Goal: Task Accomplishment & Management: Manage account settings

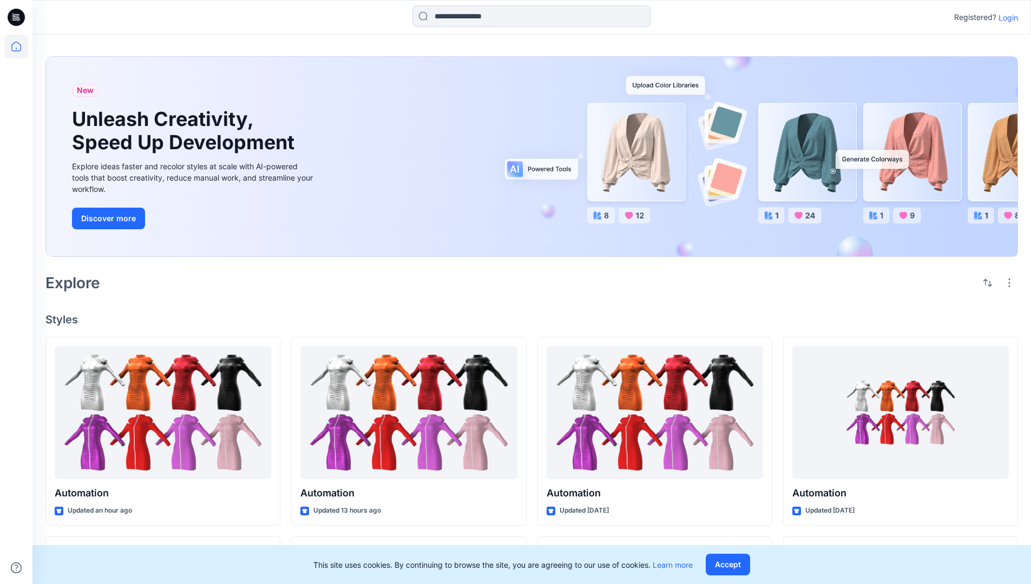
click at [1005, 17] on p "Login" at bounding box center [1007, 17] width 19 height 11
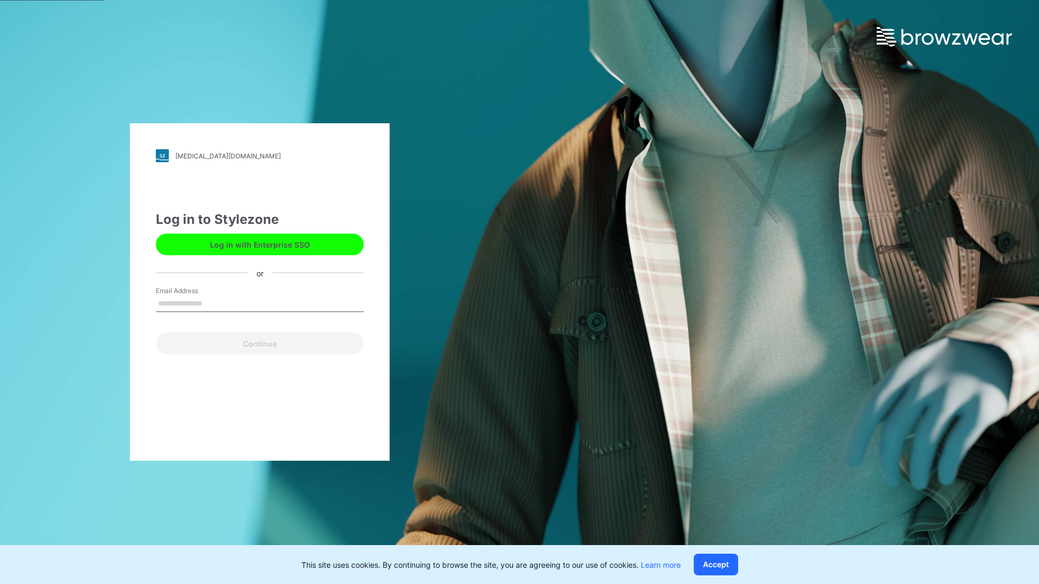
click at [214, 303] on input "Email Address" at bounding box center [260, 304] width 208 height 16
type input "**********"
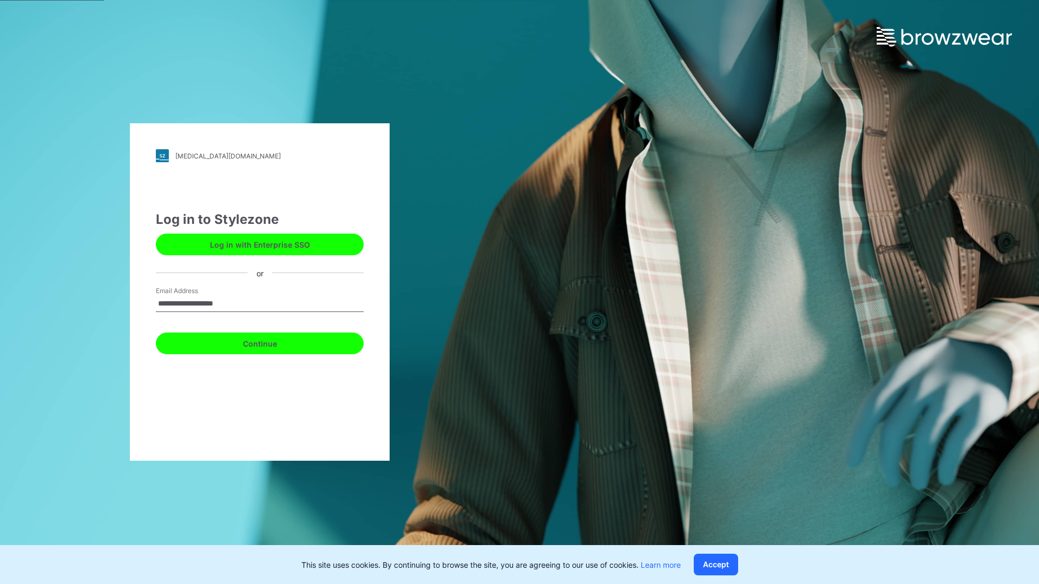
click at [272, 342] on button "Continue" at bounding box center [260, 344] width 208 height 22
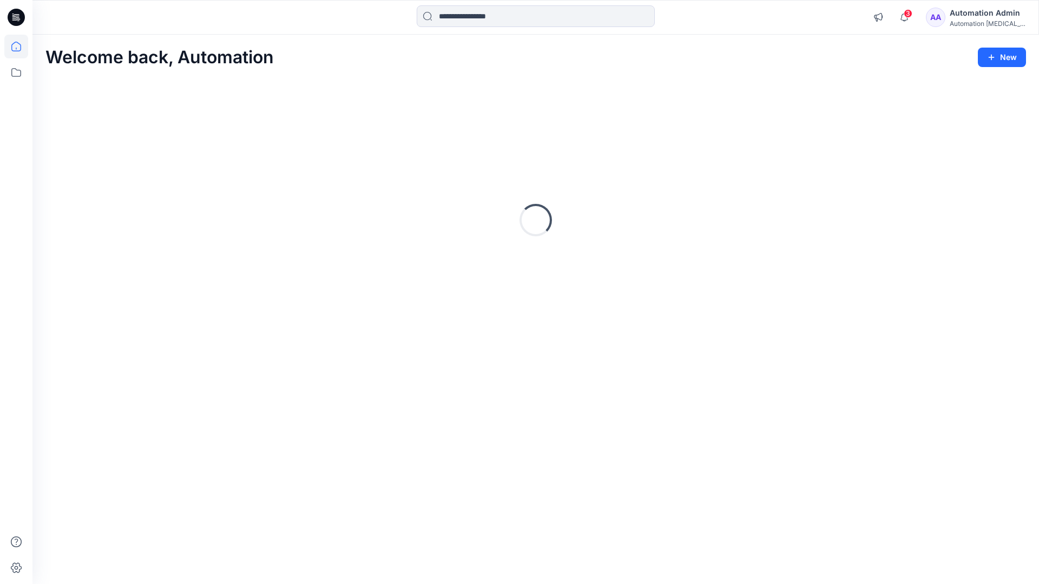
click at [21, 47] on icon at bounding box center [16, 47] width 10 height 10
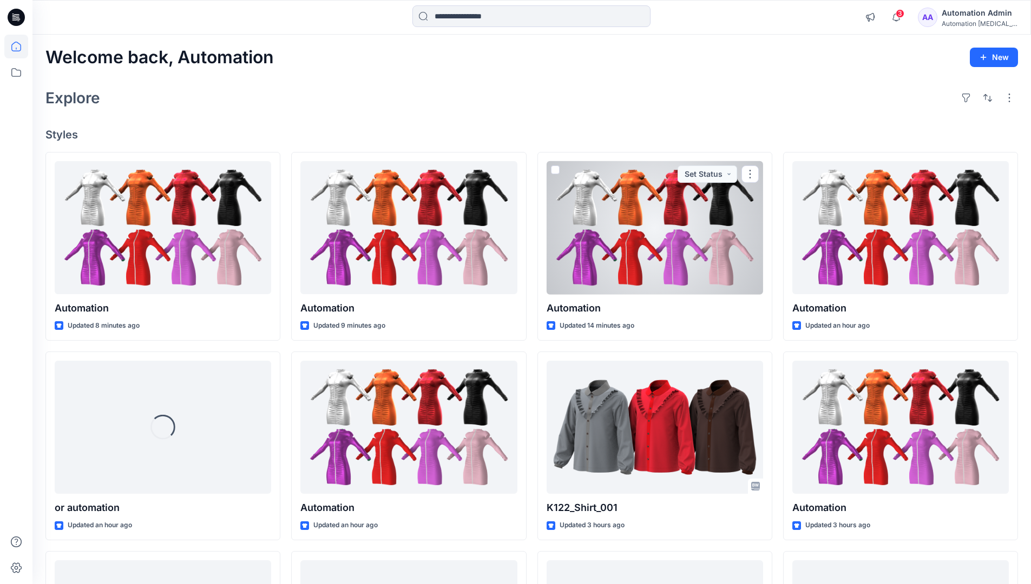
click at [967, 12] on div "Automation Admin" at bounding box center [980, 12] width 76 height 13
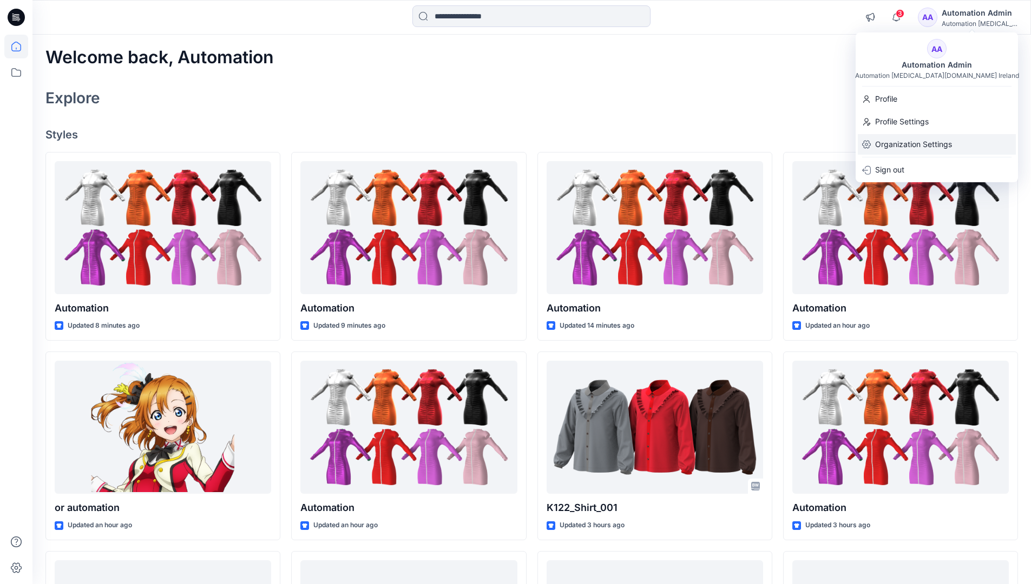
click at [941, 146] on p "Organization Settings" at bounding box center [913, 144] width 77 height 21
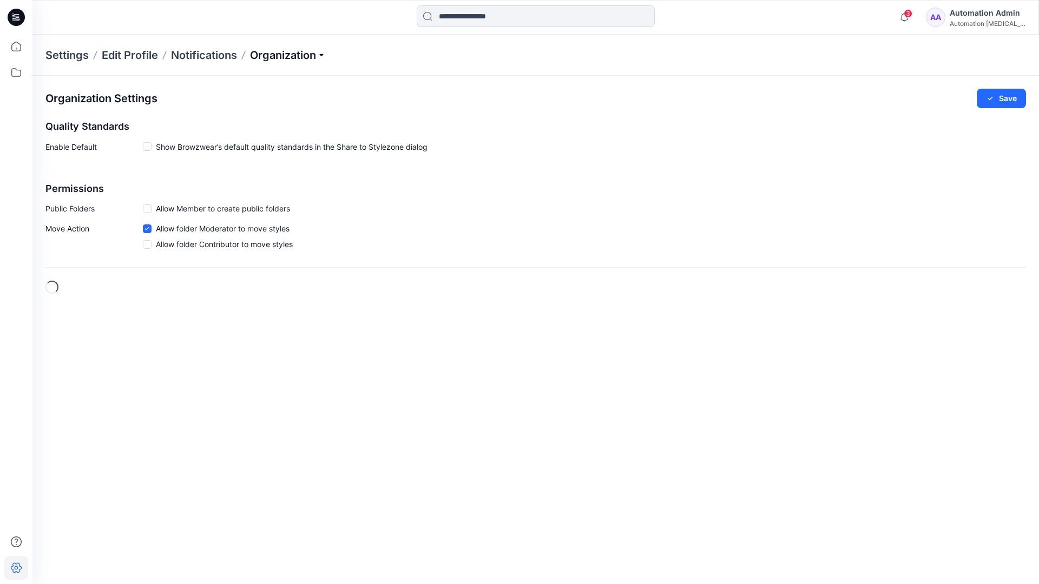
click at [311, 58] on p "Organization" at bounding box center [288, 55] width 76 height 15
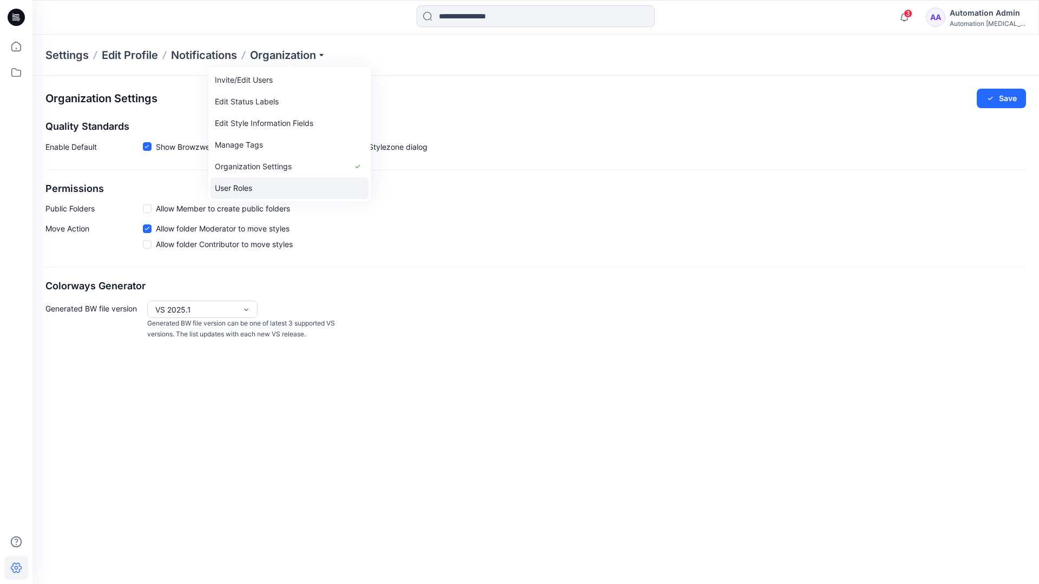
click at [288, 185] on link "User Roles" at bounding box center [289, 188] width 158 height 22
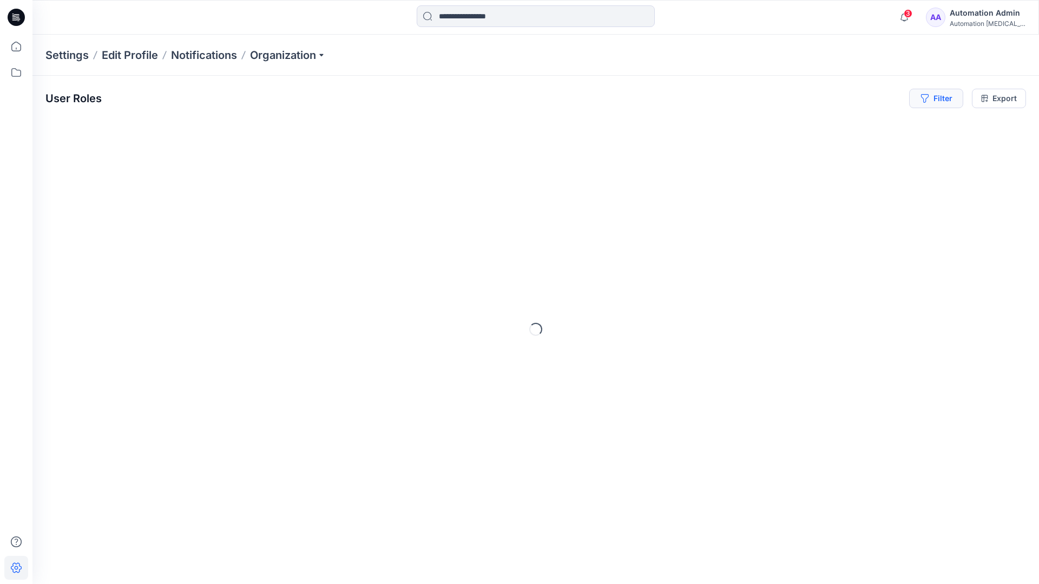
click at [945, 103] on button "Filter" at bounding box center [936, 98] width 54 height 19
type input "*****"
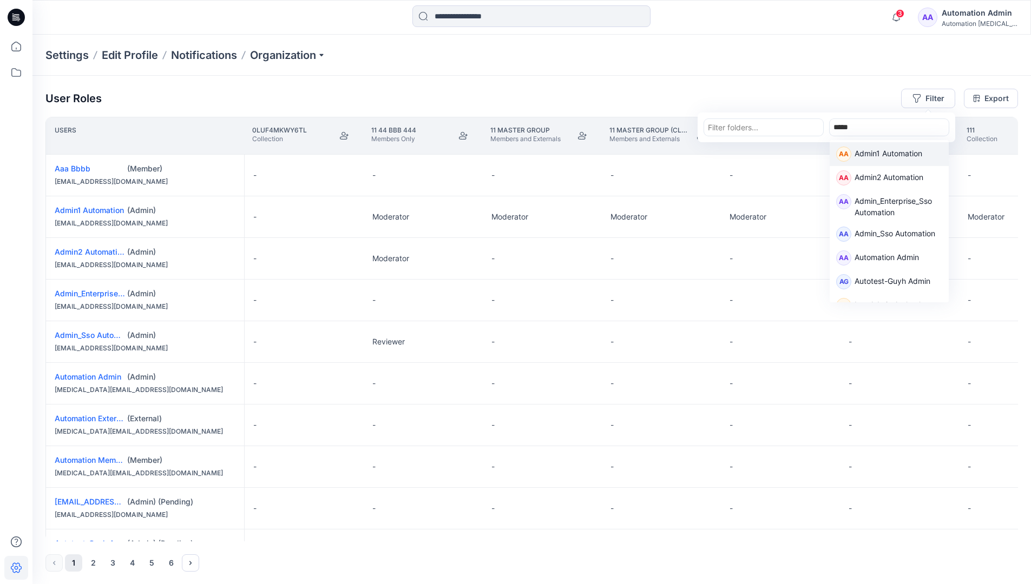
click at [874, 151] on p "Admin1 Automation" at bounding box center [888, 155] width 68 height 14
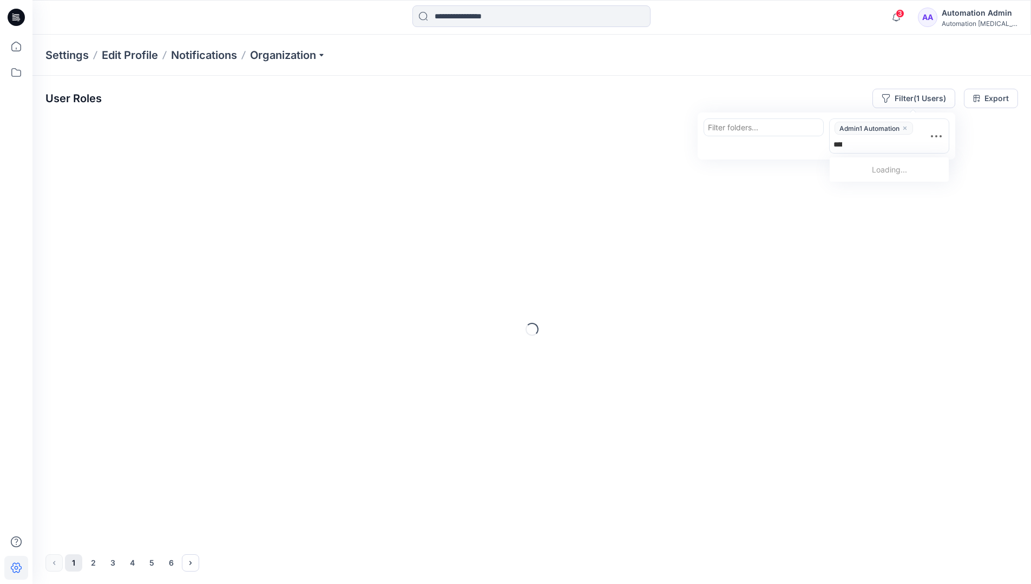
type input "******"
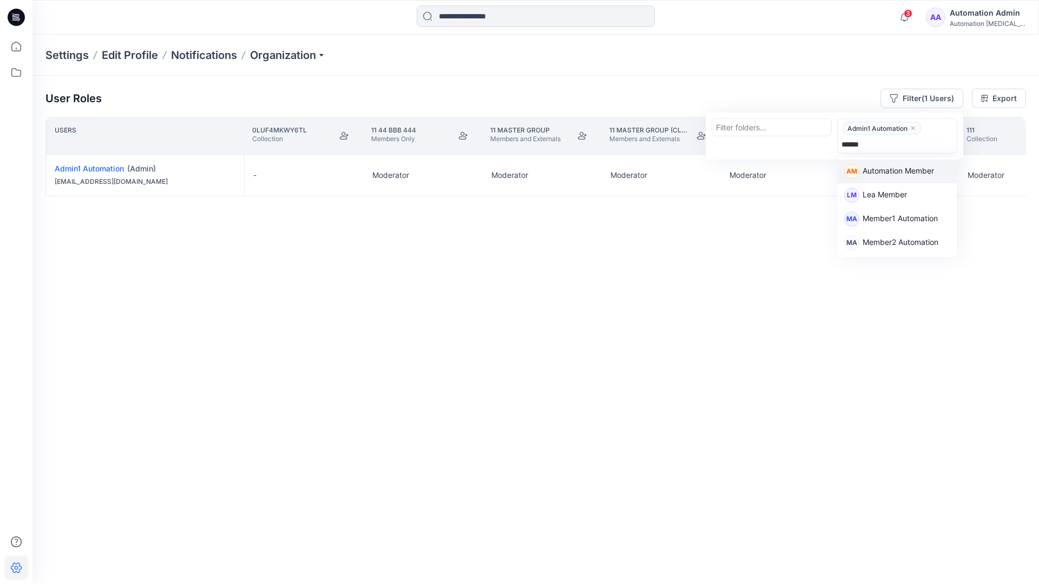
click at [905, 169] on p "Automation Member" at bounding box center [898, 172] width 71 height 14
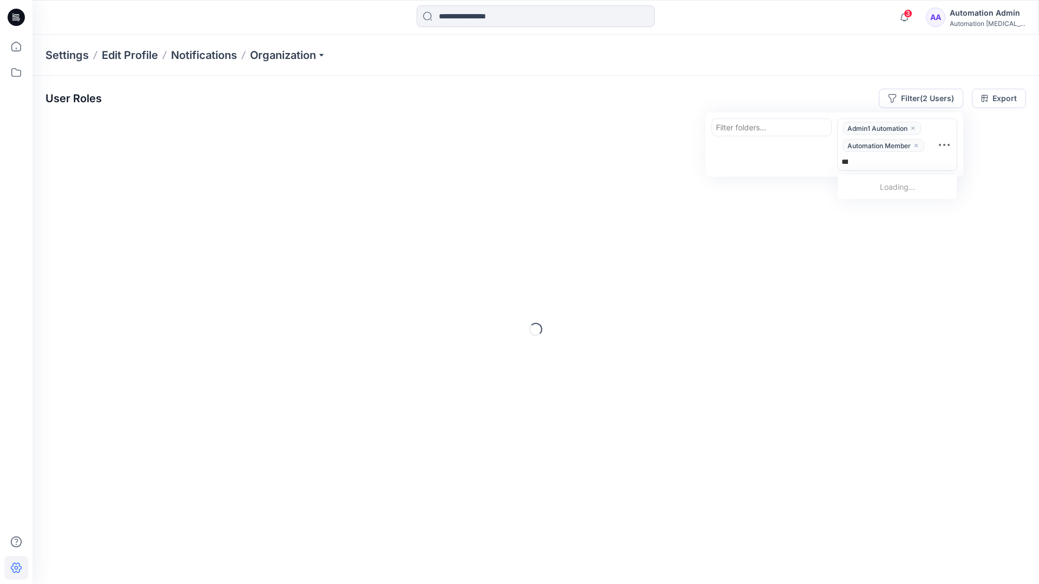
type input "********"
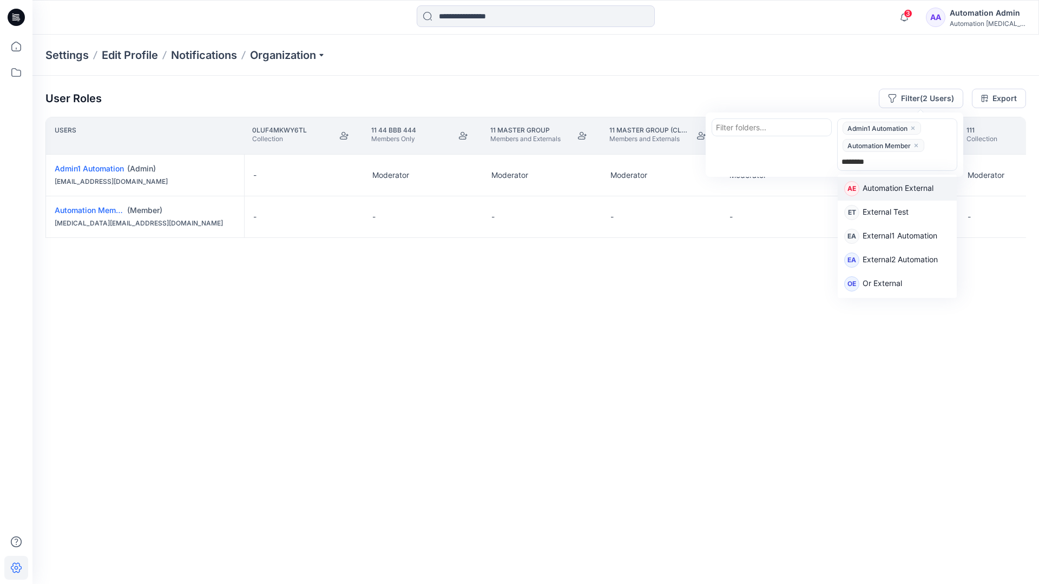
click at [914, 192] on p "Automation External" at bounding box center [898, 189] width 71 height 14
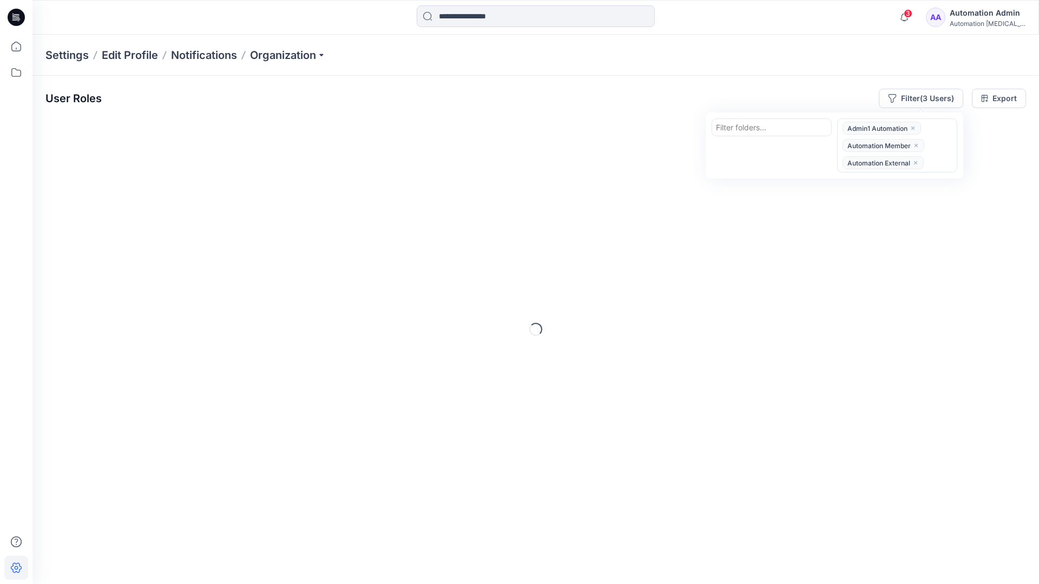
click at [743, 91] on div "User Roles Filter (3 Users) Filter folders... option Automation External, selec…" at bounding box center [535, 98] width 981 height 19
click at [910, 96] on button "Filter (3 Users)" at bounding box center [921, 98] width 84 height 19
click at [749, 126] on div at bounding box center [771, 128] width 111 height 14
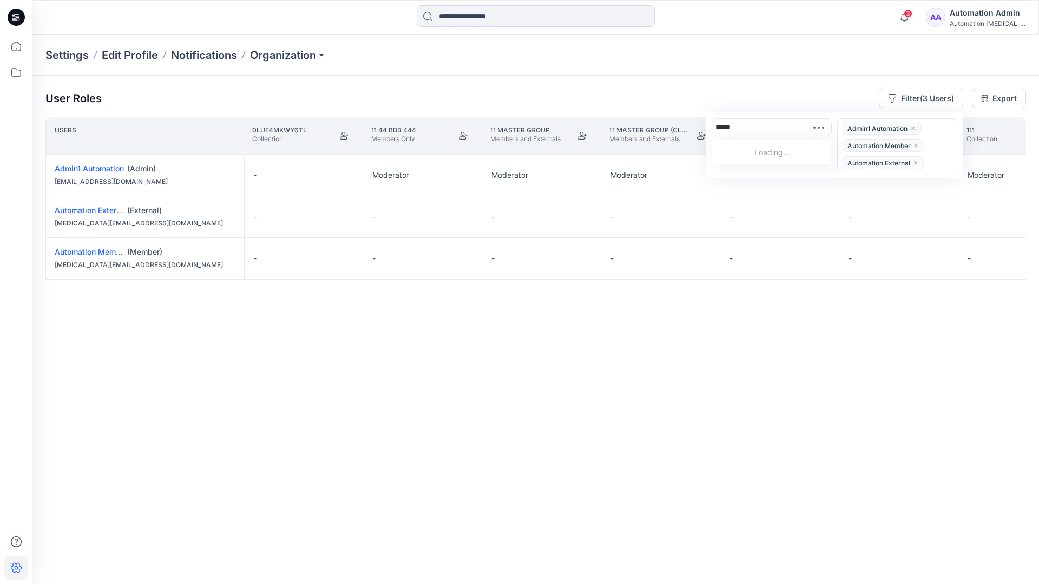
type input "******"
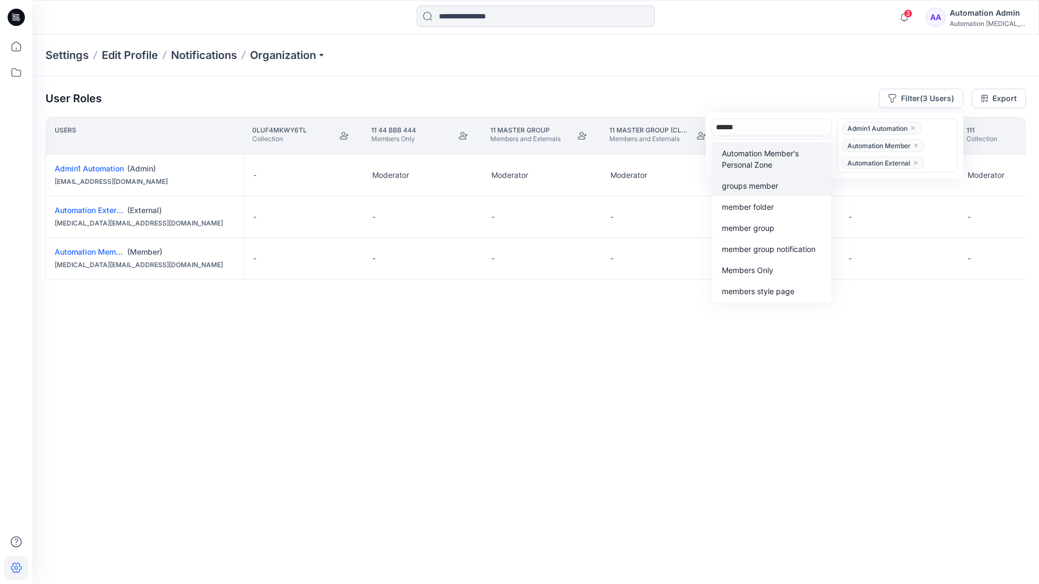
click at [769, 179] on div "groups member" at bounding box center [772, 185] width 106 height 12
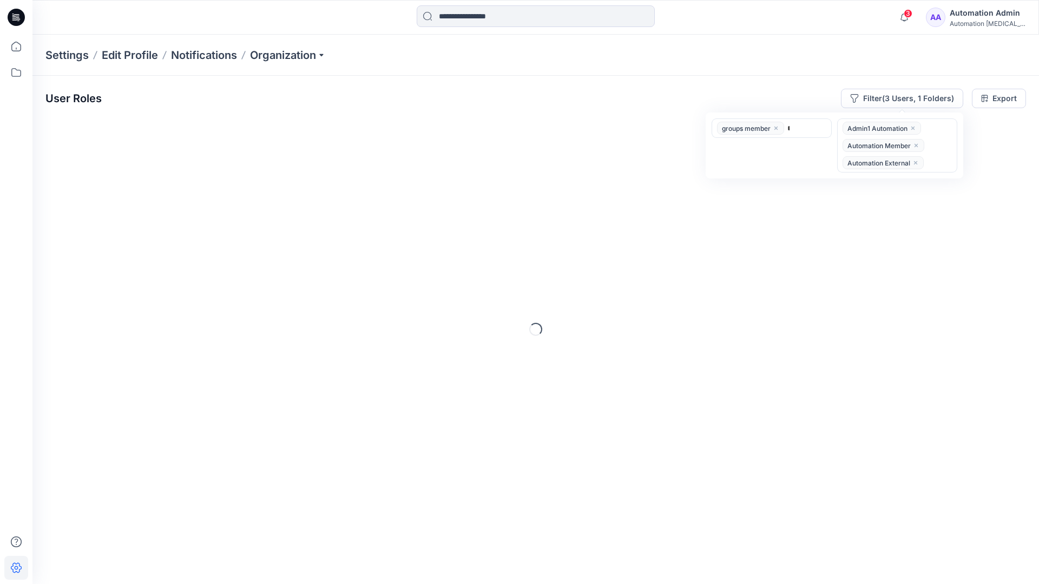
type input "*****"
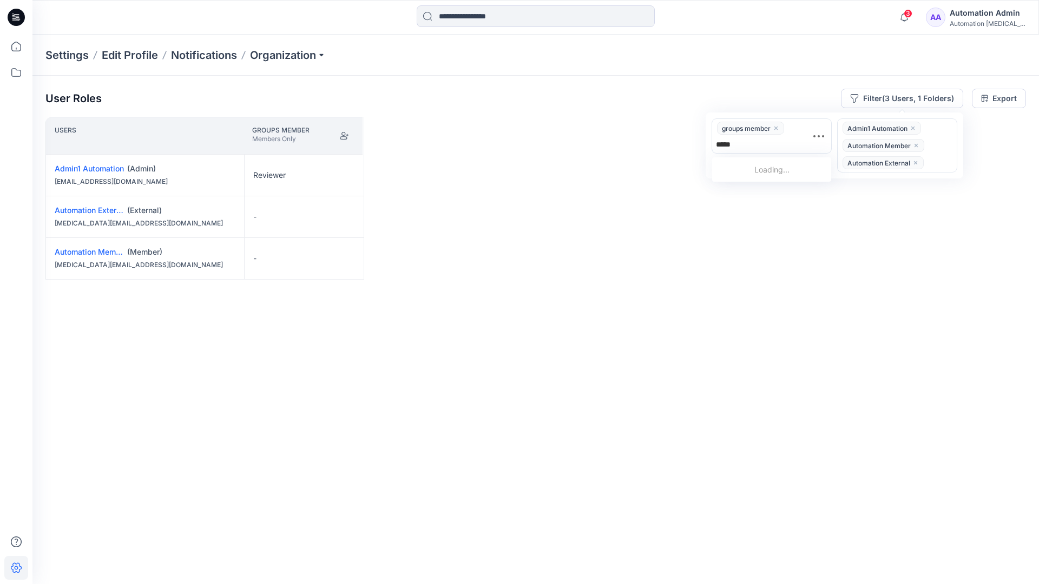
scroll to position [112, 0]
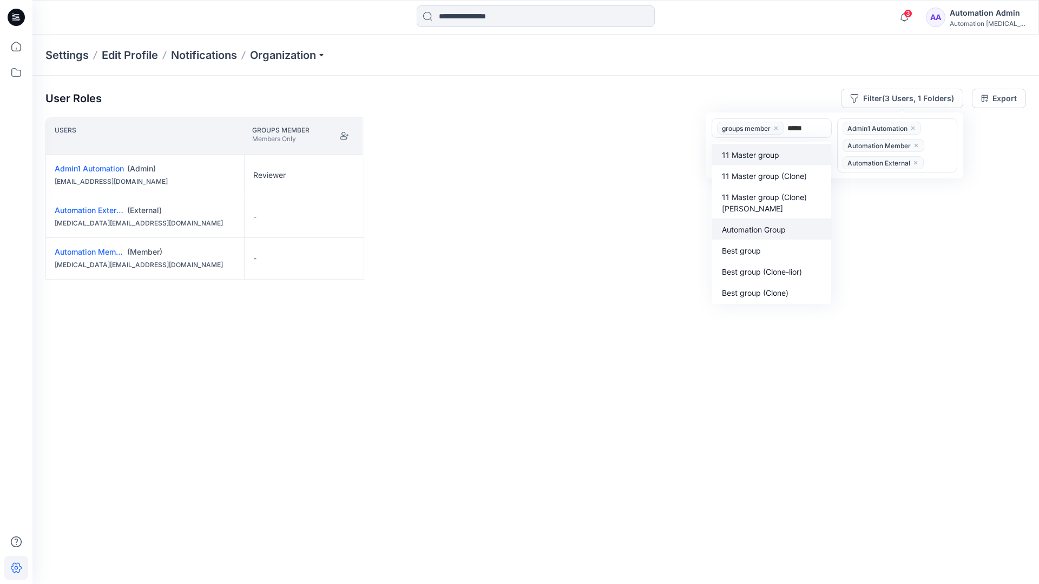
click at [761, 226] on p "Automation Group" at bounding box center [754, 229] width 64 height 11
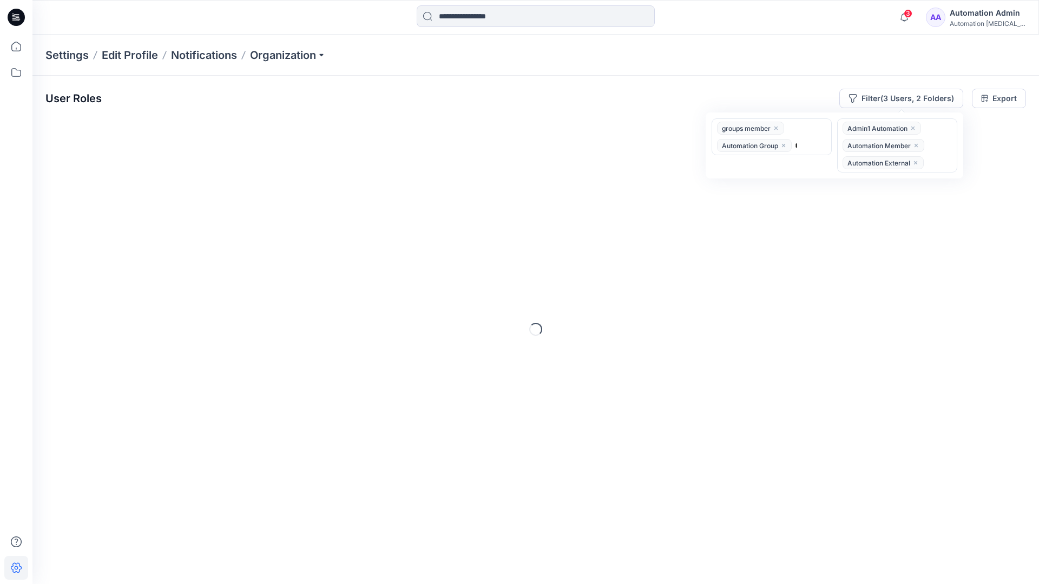
type input "******"
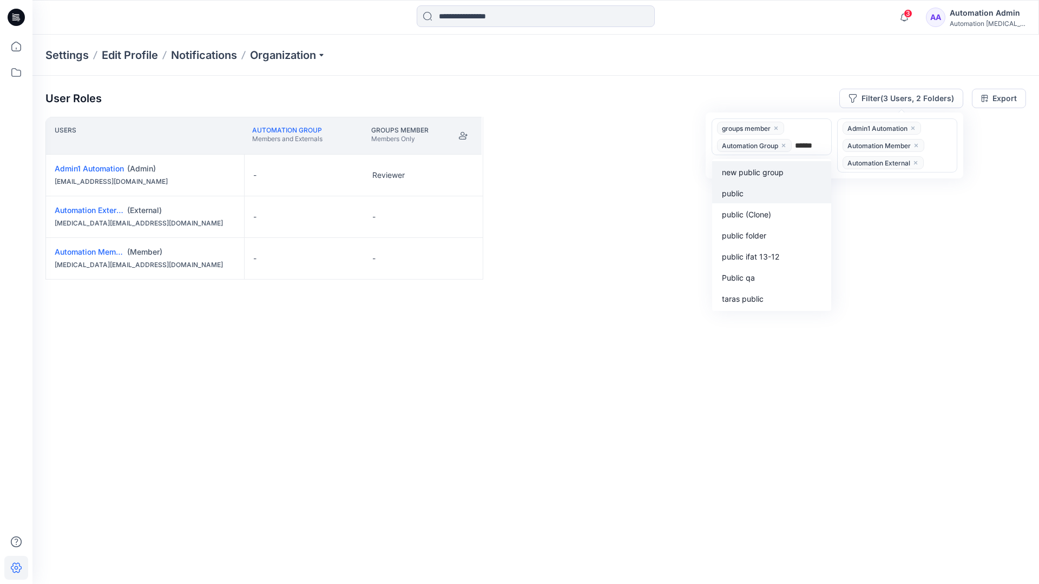
click at [751, 190] on div "public" at bounding box center [772, 193] width 106 height 12
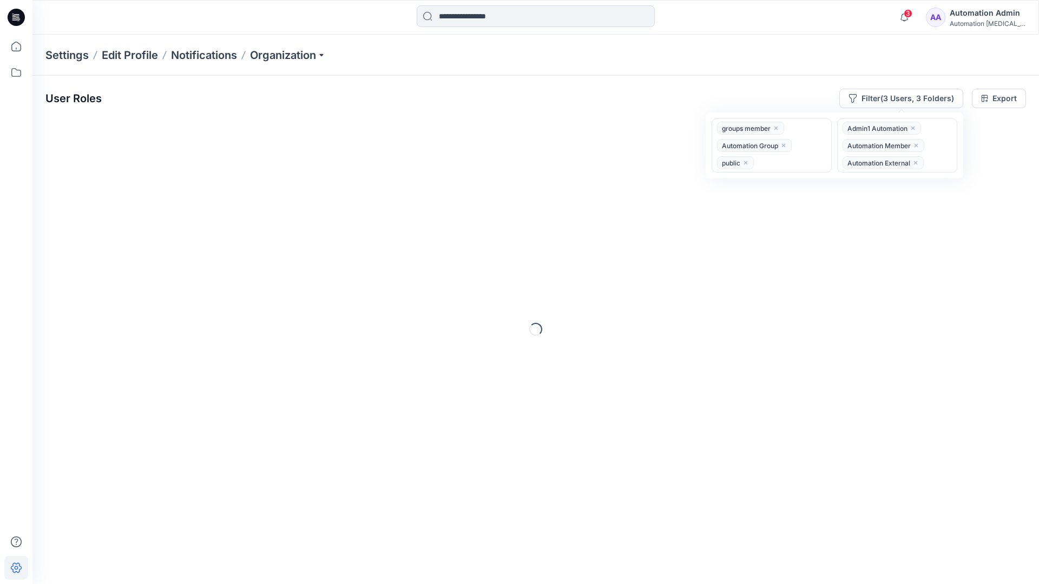
click at [606, 80] on div "User Roles Filter (3 Users, 3 Folders) option public, selected. groups member A…" at bounding box center [535, 315] width 1006 height 479
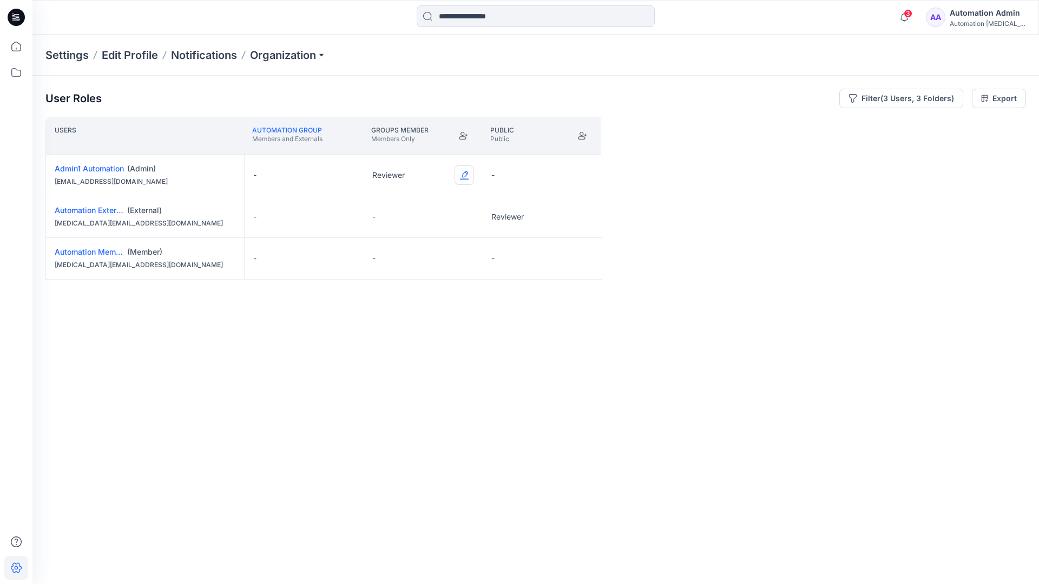
click at [465, 174] on button "Edit Role" at bounding box center [464, 175] width 19 height 19
click at [424, 218] on button "Reviewer" at bounding box center [413, 220] width 117 height 19
click at [583, 215] on button "Edit Role" at bounding box center [583, 216] width 19 height 19
click at [547, 262] on button "Reviewer" at bounding box center [532, 262] width 117 height 19
click at [582, 260] on button "Edit Role" at bounding box center [583, 258] width 19 height 19
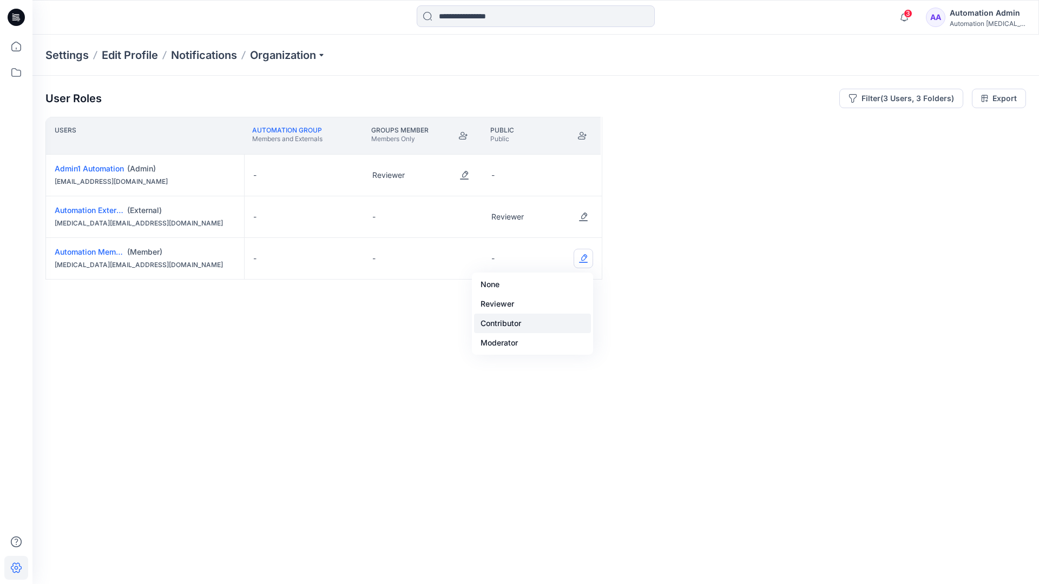
click at [547, 314] on button "Contributor" at bounding box center [532, 323] width 117 height 19
click at [581, 259] on button "Edit Role" at bounding box center [583, 258] width 19 height 19
click at [556, 284] on button "None" at bounding box center [532, 284] width 117 height 19
click at [466, 210] on button "Edit Role" at bounding box center [464, 216] width 19 height 19
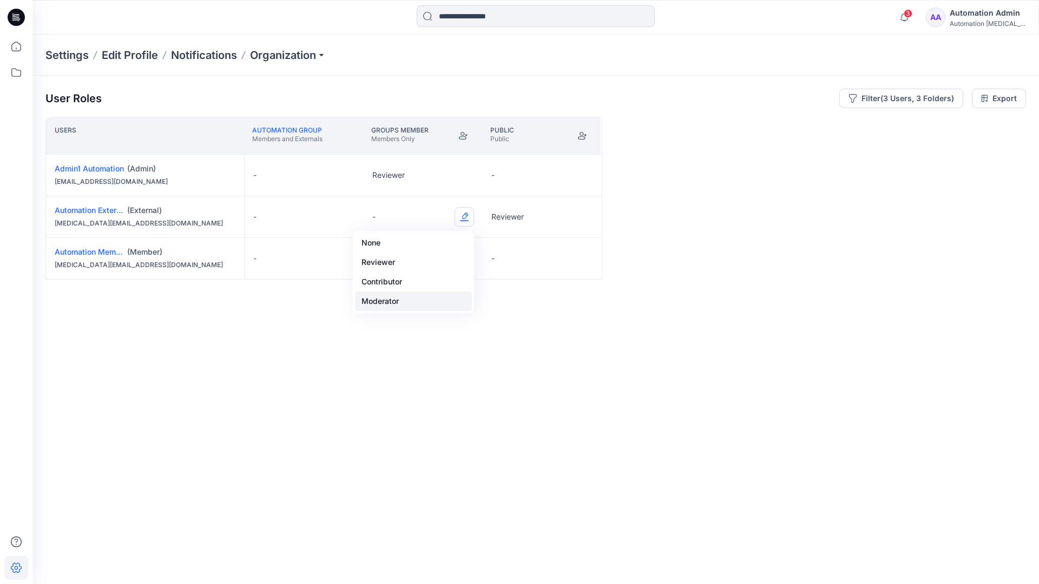
click at [426, 295] on button "Moderator" at bounding box center [413, 301] width 117 height 19
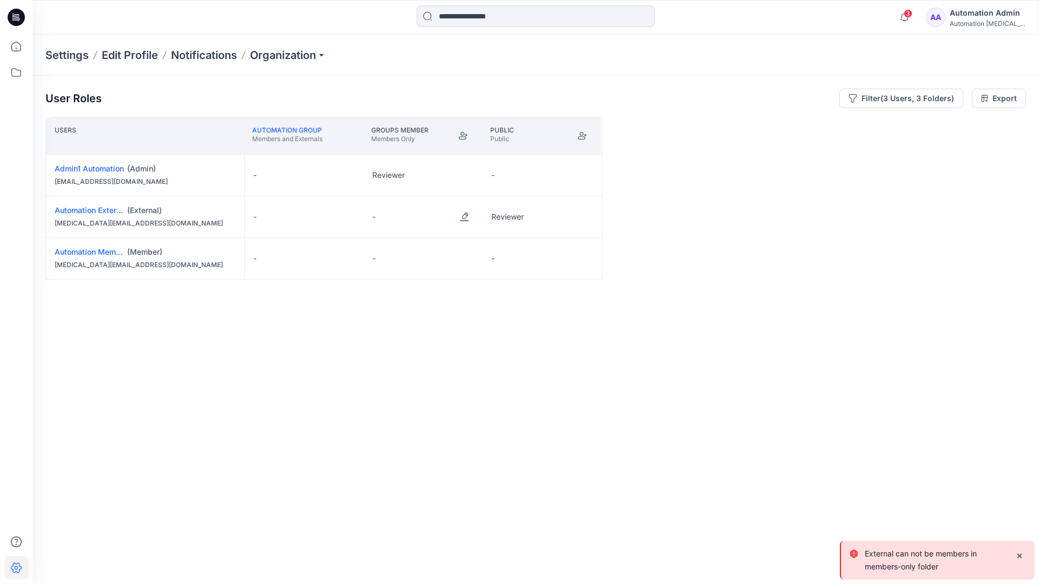
click at [895, 565] on p "External can not be members in members-only folder" at bounding box center [936, 561] width 142 height 26
click at [996, 11] on div "Automation Admin" at bounding box center [988, 12] width 76 height 13
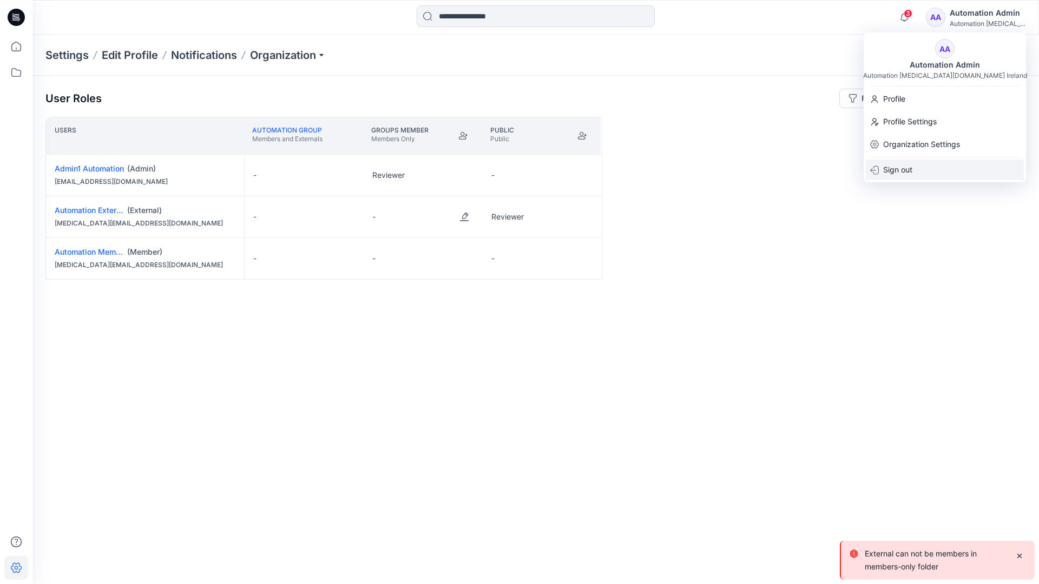
click at [949, 163] on div "Sign out" at bounding box center [945, 170] width 158 height 21
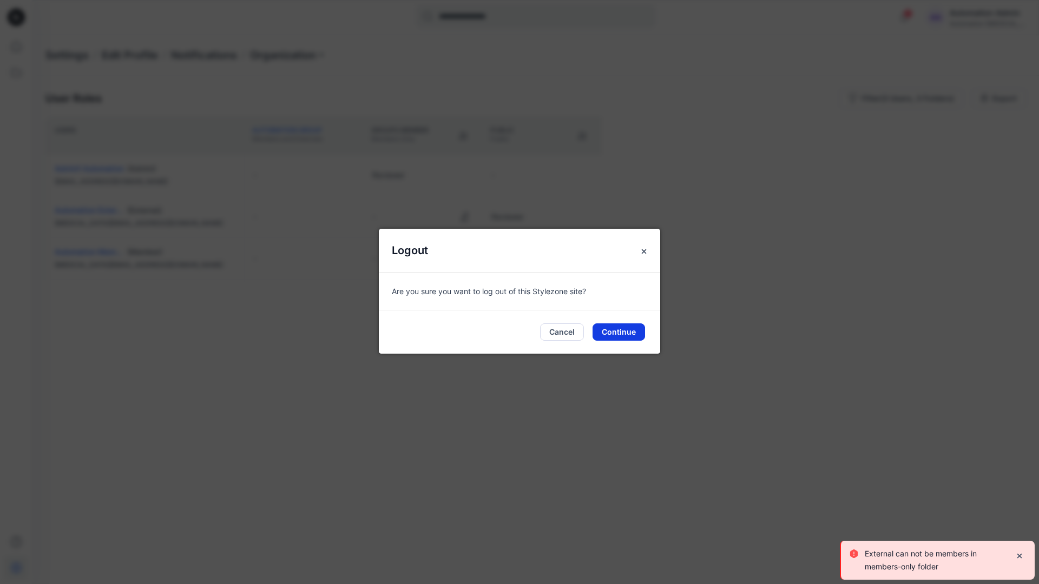
click at [629, 335] on button "Continue" at bounding box center [619, 332] width 52 height 17
